Goal: Task Accomplishment & Management: Manage account settings

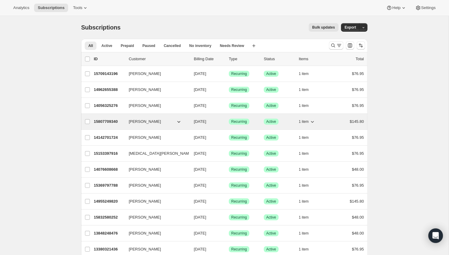
click at [120, 122] on p "15807709340" at bounding box center [109, 122] width 30 height 6
